Goal: Information Seeking & Learning: Learn about a topic

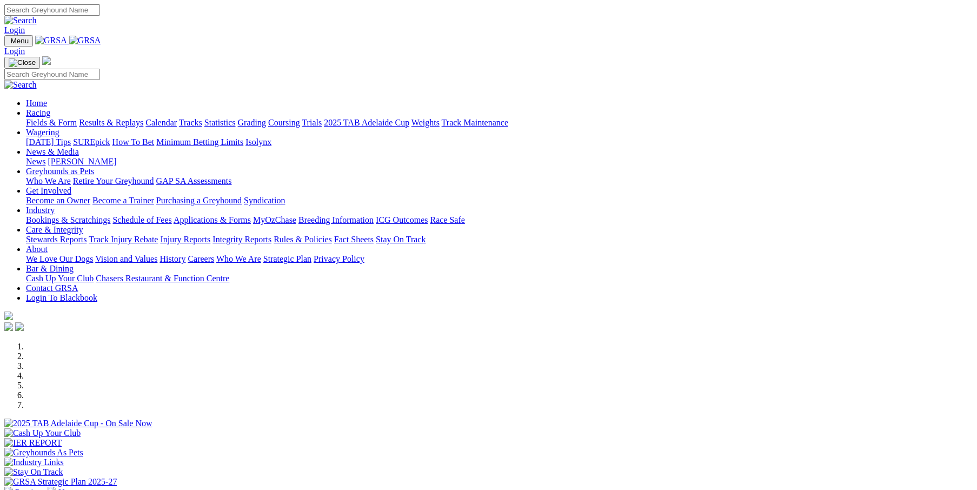
scroll to position [180, 0]
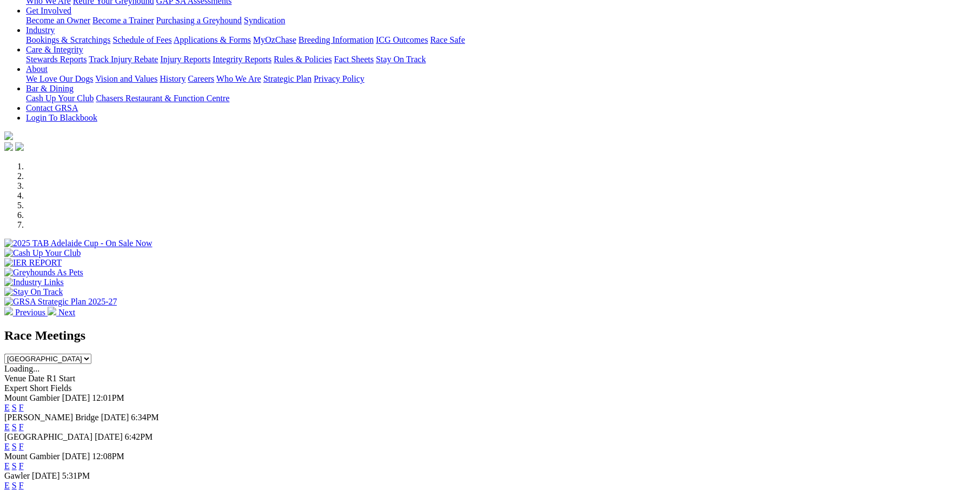
click at [24, 403] on link "F" at bounding box center [21, 407] width 5 height 9
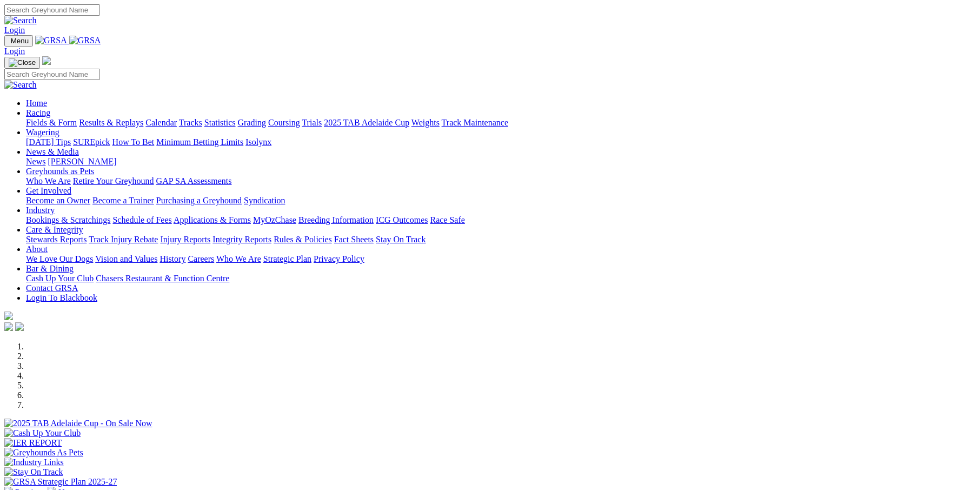
scroll to position [108, 0]
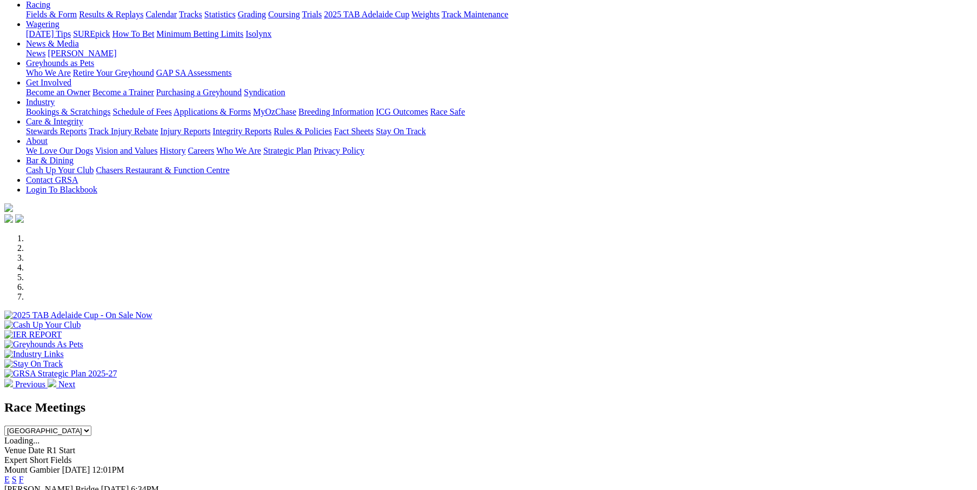
click at [24, 475] on link "F" at bounding box center [21, 479] width 5 height 9
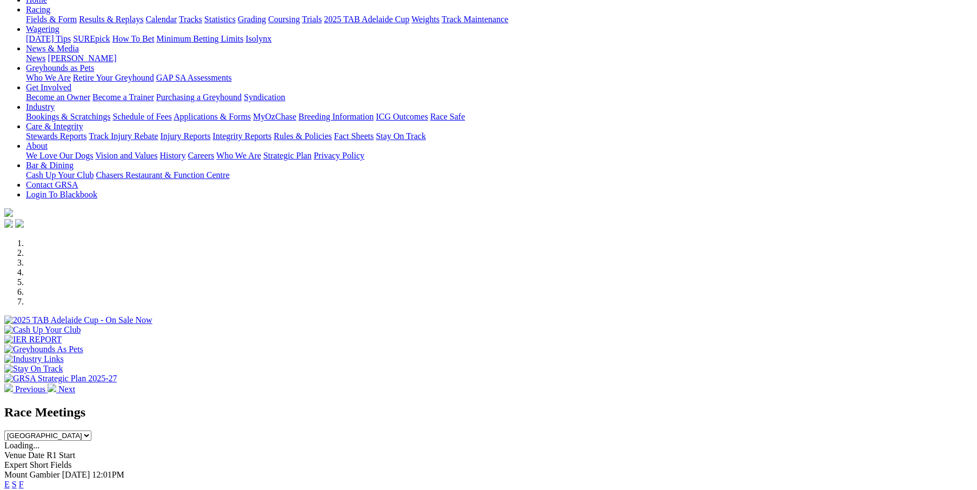
scroll to position [108, 0]
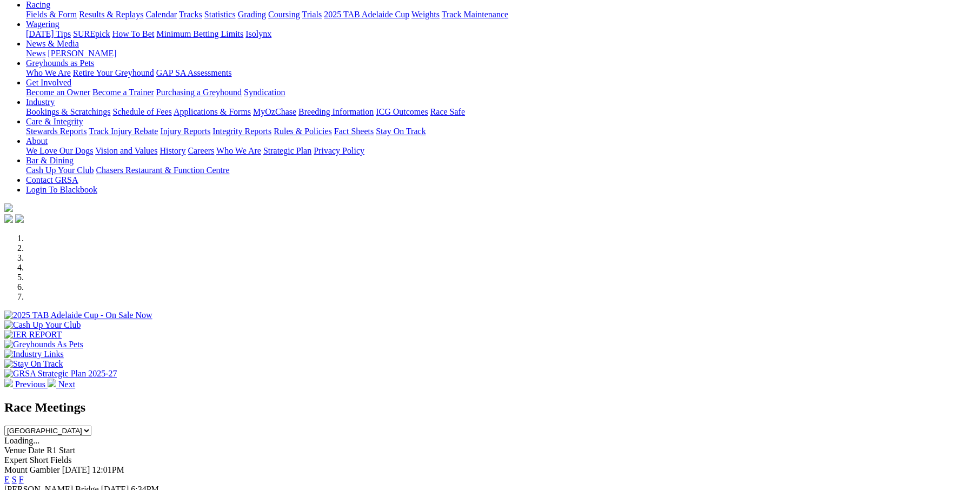
click at [24, 475] on link "F" at bounding box center [21, 479] width 5 height 9
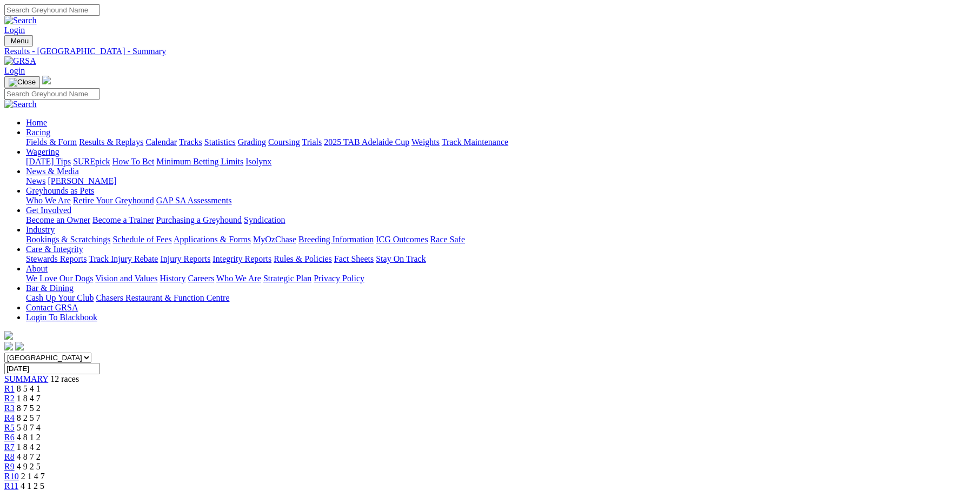
click at [18, 481] on span "R11" at bounding box center [11, 485] width 14 height 9
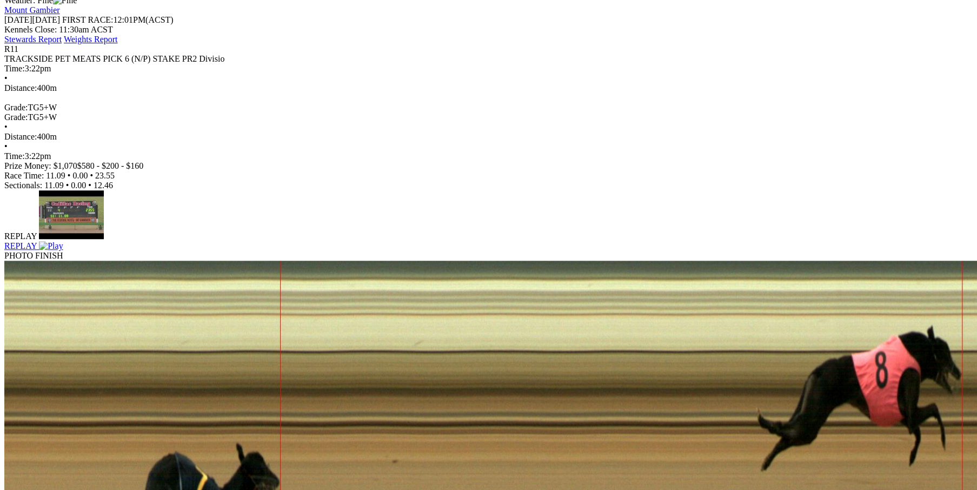
scroll to position [505, 0]
